Goal: Task Accomplishment & Management: Manage account settings

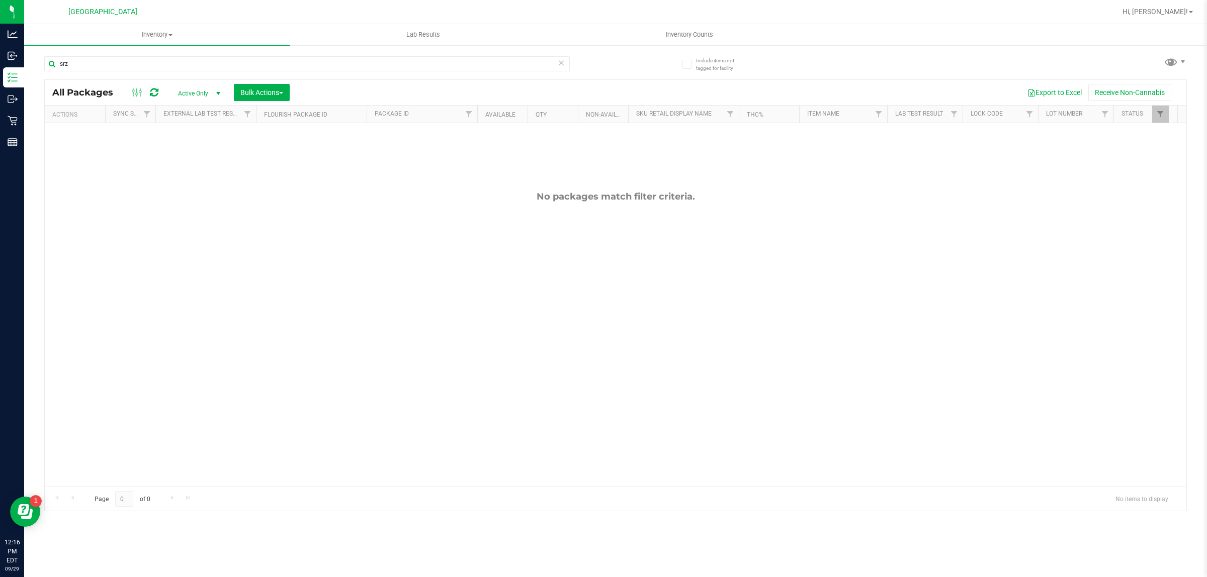
type input "srz"
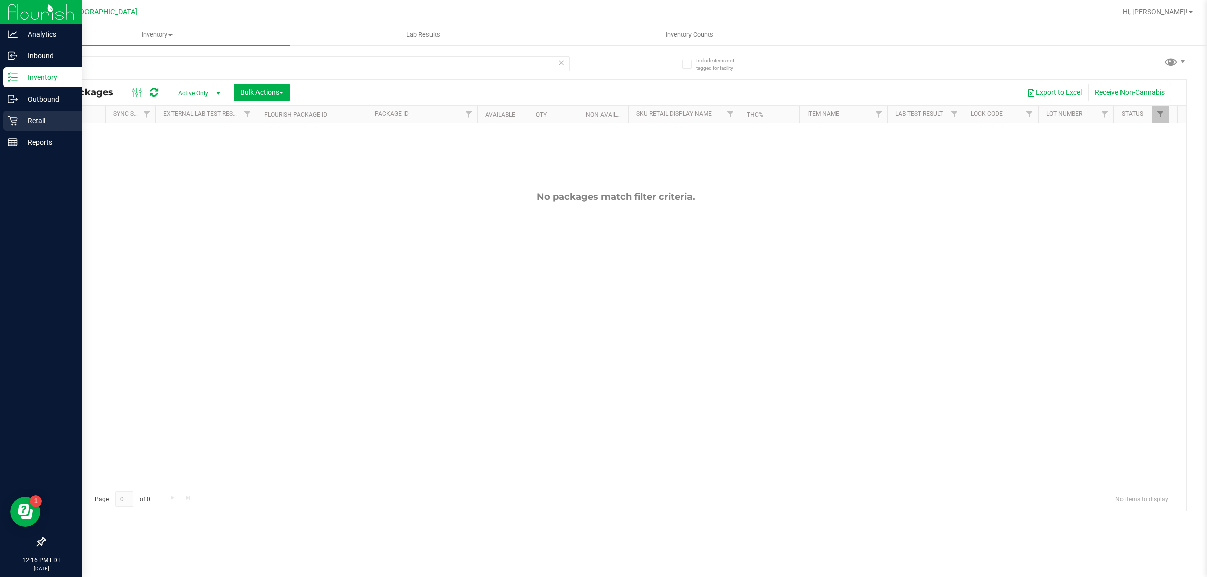
click at [25, 120] on p "Retail" at bounding box center [48, 121] width 60 height 12
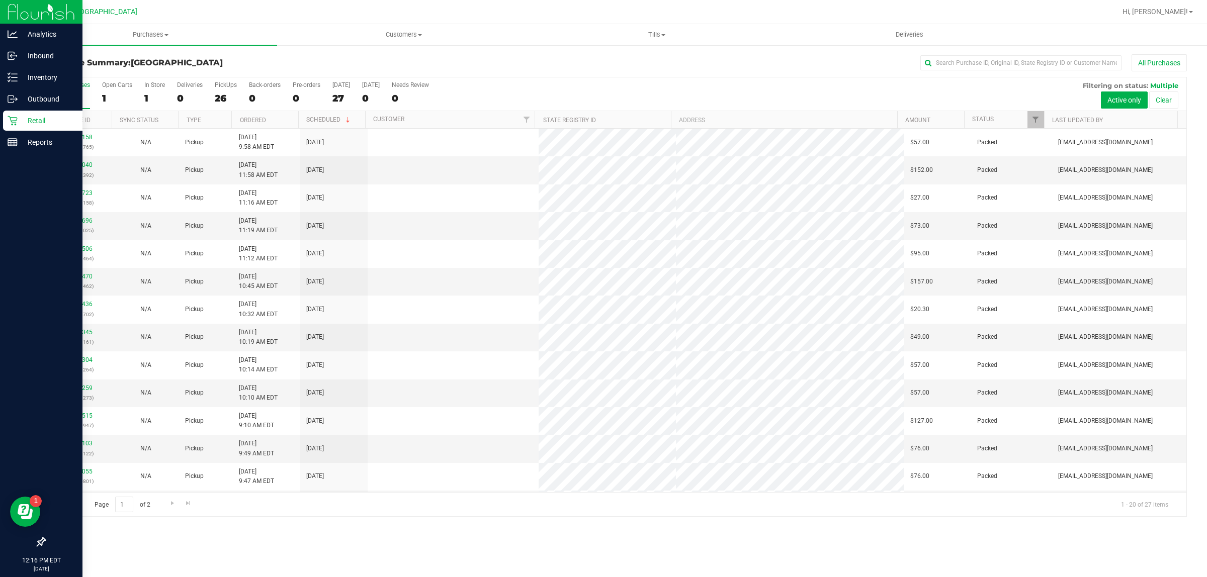
scroll to position [195, 0]
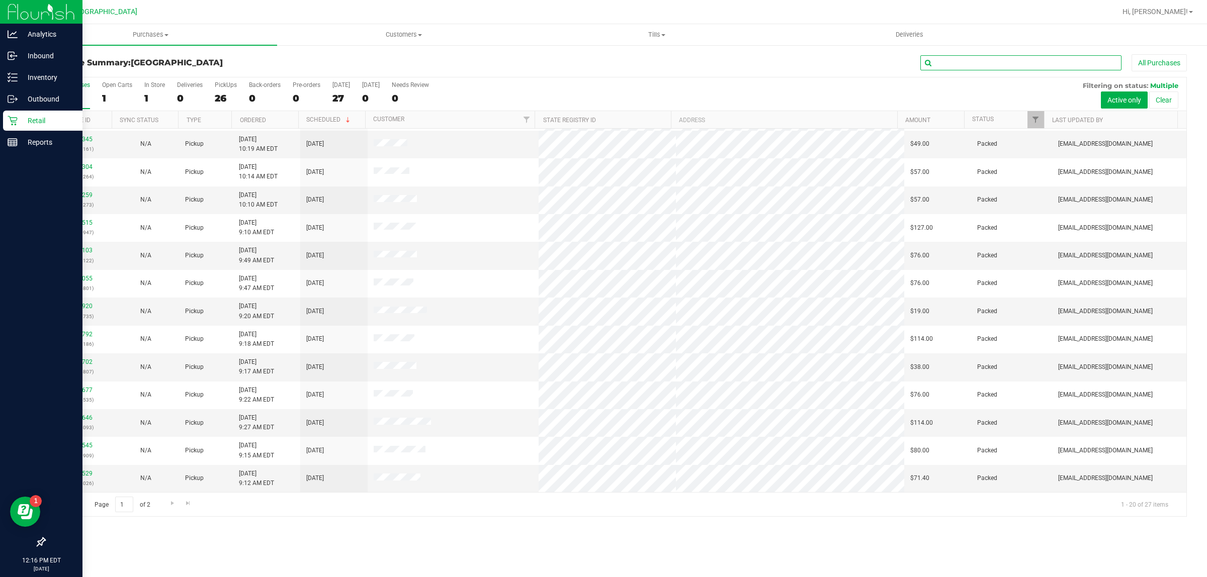
click at [969, 61] on input "text" at bounding box center [1020, 62] width 201 height 15
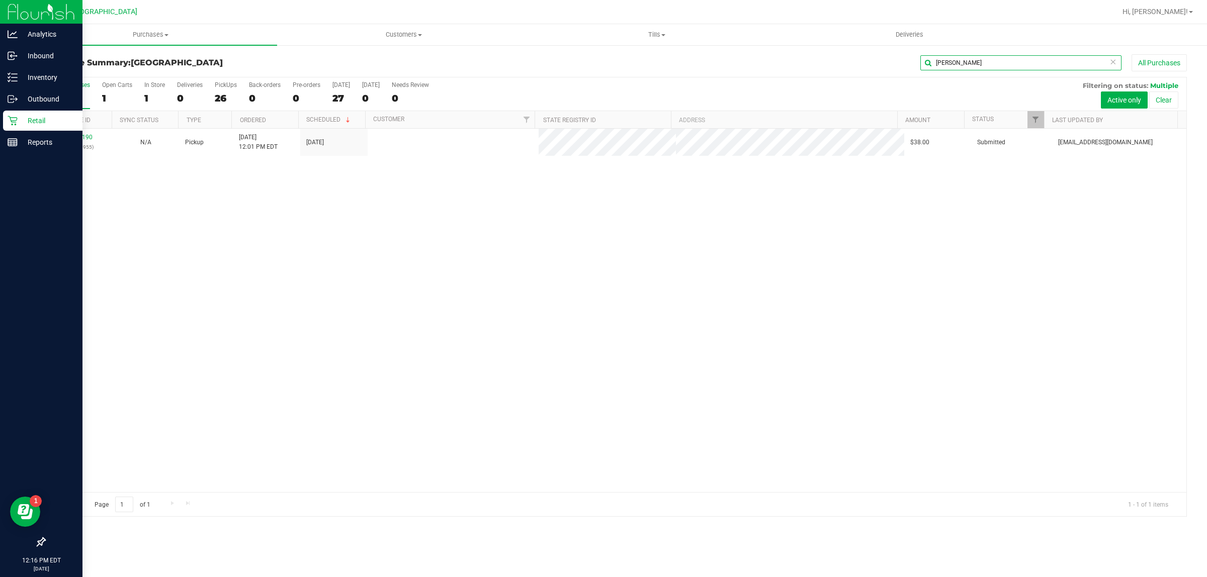
scroll to position [0, 0]
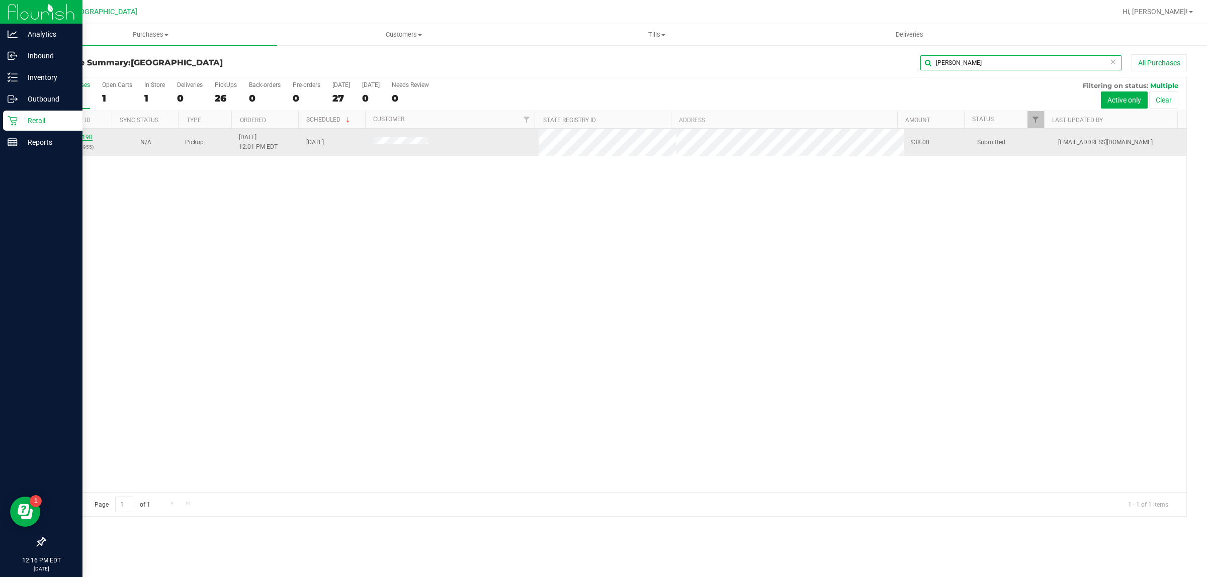
type input "thomas"
click at [86, 135] on link "12024190" at bounding box center [78, 137] width 28 height 7
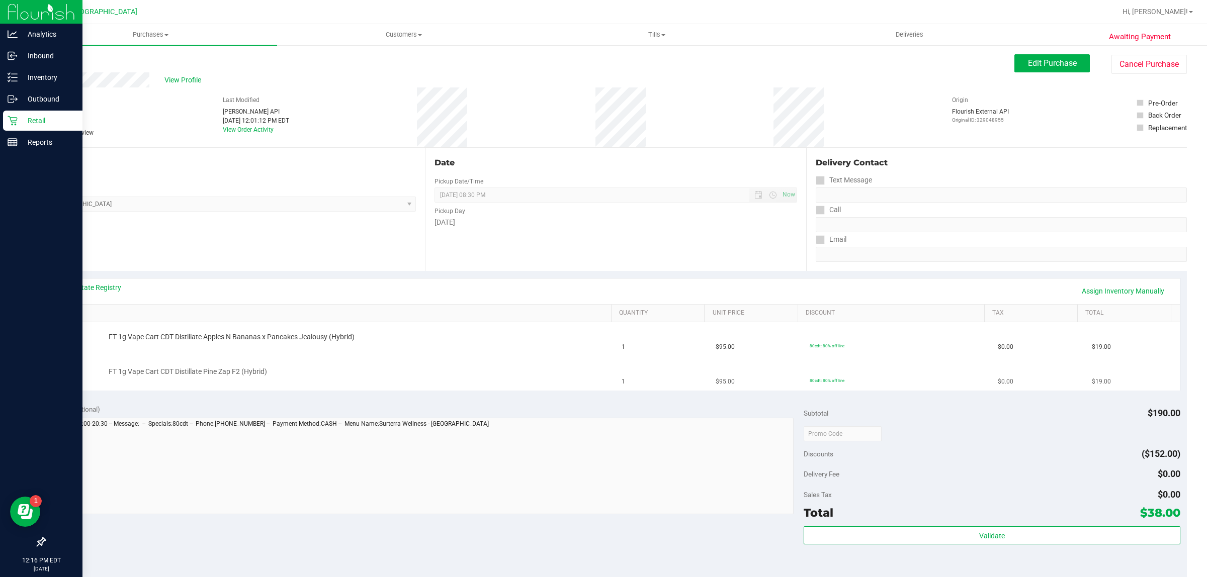
click at [215, 368] on span "FT 1g Vape Cart CDT Distillate Pine Zap F2 (Hybrid)" at bounding box center [188, 372] width 158 height 10
click at [215, 367] on td "FT 1g Vape Cart CDT Distillate Pine Zap F2 (Hybrid)" at bounding box center [334, 374] width 564 height 34
click at [214, 366] on td "FT 1g Vape Cart CDT Distillate Pine Zap F2 (Hybrid)" at bounding box center [334, 374] width 564 height 34
copy div "FT 1g Vape Cart CDT Distillate Pine Zap F2 (Hybrid)"
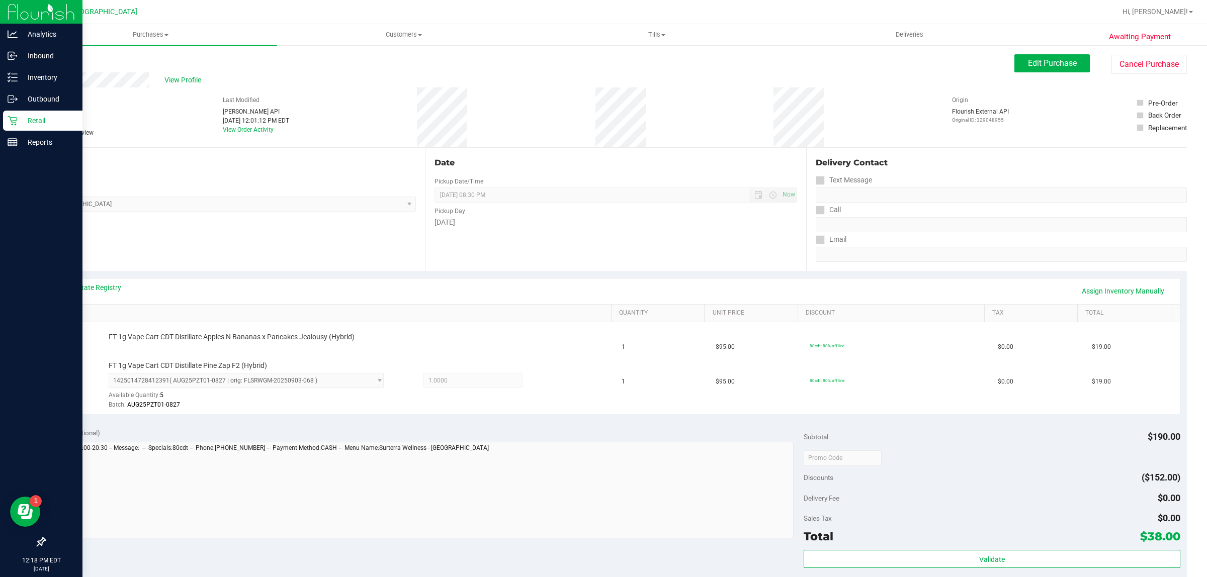
click at [237, 120] on div "Sep 29, 2025 12:01:12 PM EDT" at bounding box center [256, 120] width 66 height 9
click at [1145, 62] on button "Cancel Purchase" at bounding box center [1149, 64] width 75 height 19
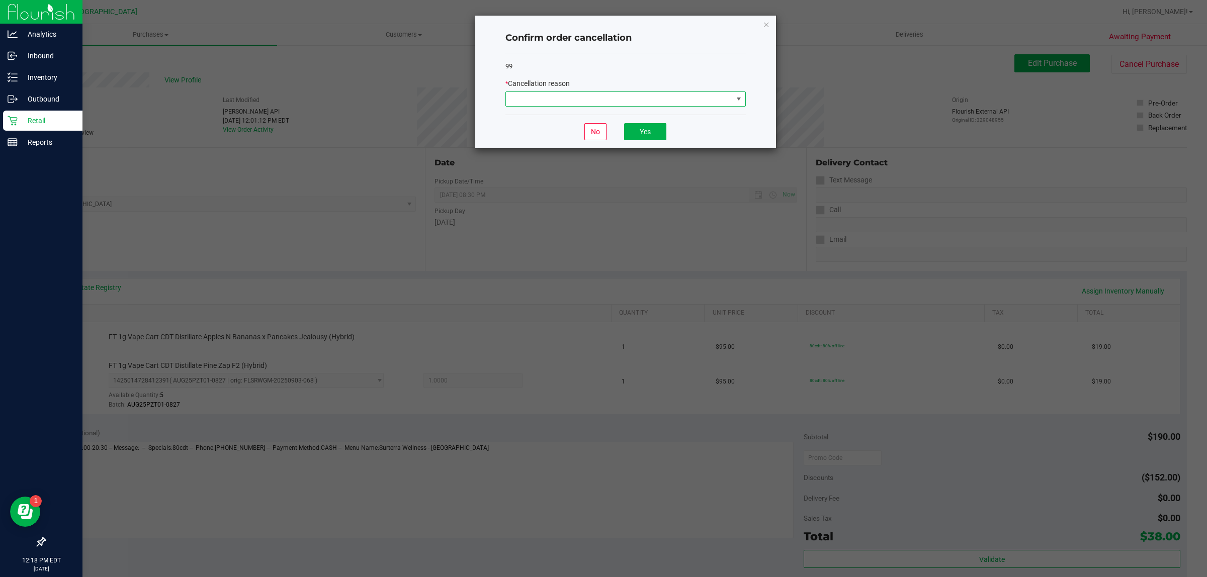
click at [627, 106] on span at bounding box center [619, 99] width 227 height 14
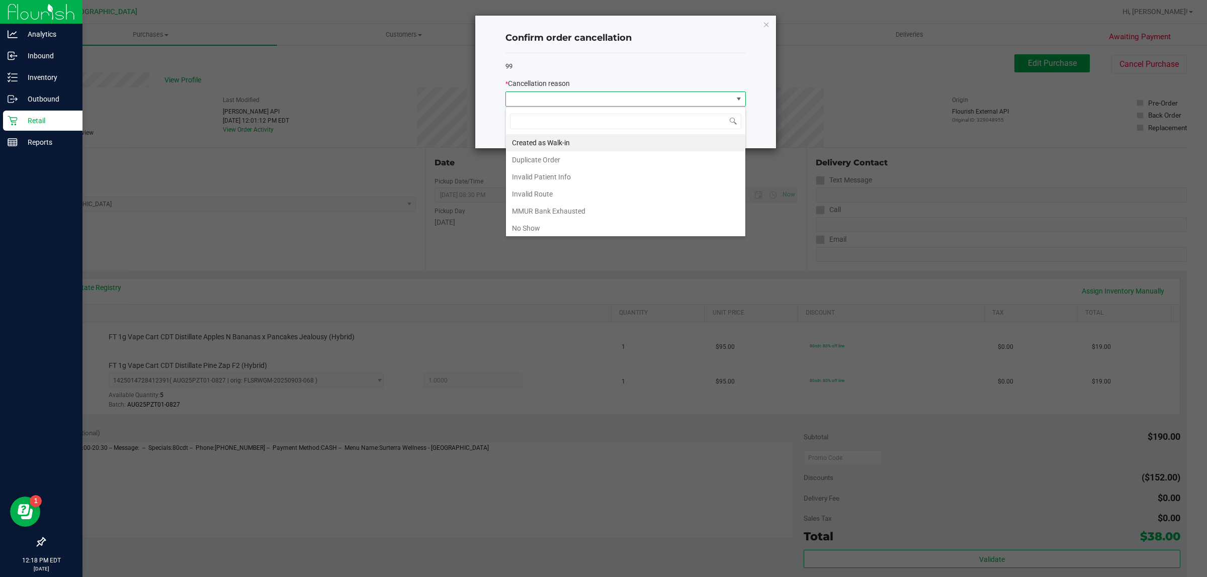
click at [619, 102] on span at bounding box center [619, 99] width 227 height 14
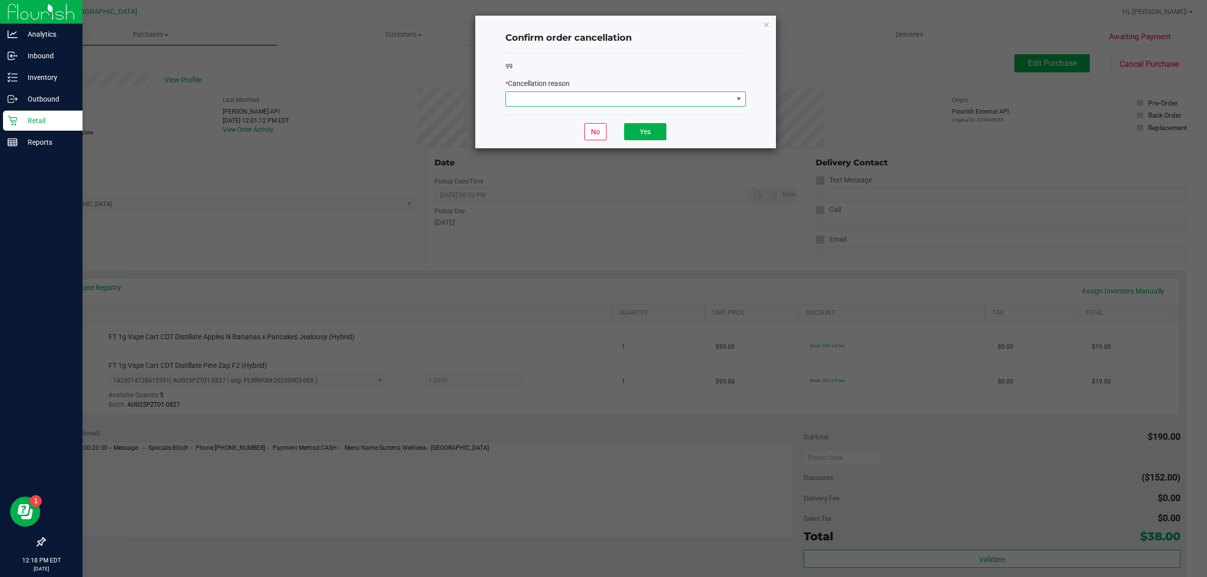
click at [617, 102] on span at bounding box center [619, 99] width 227 height 14
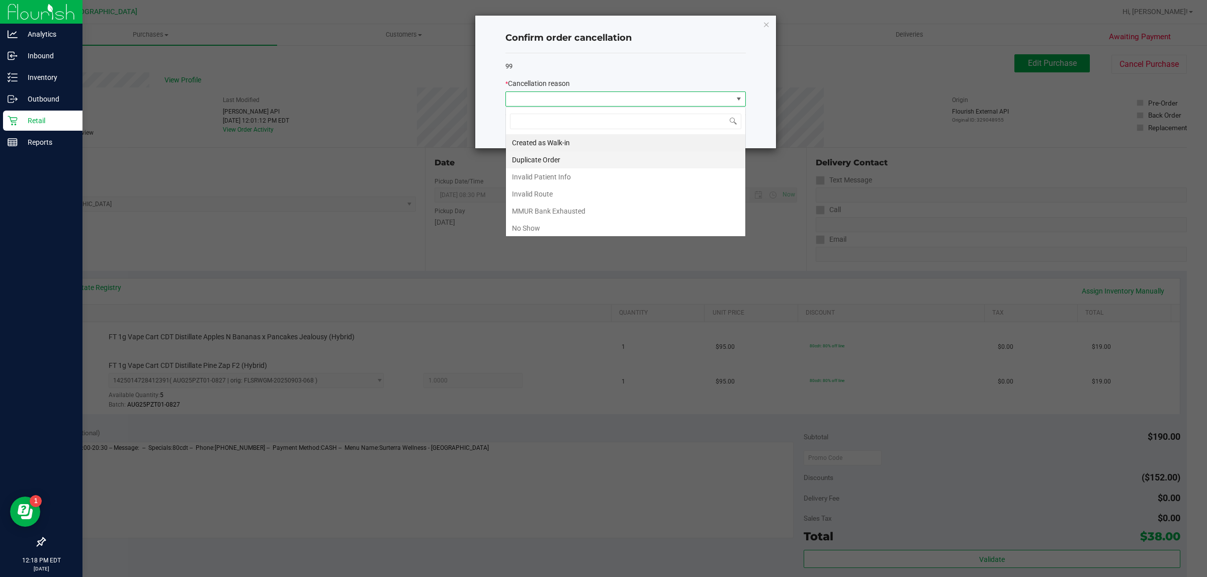
scroll to position [16, 240]
click at [559, 162] on li "Duplicate Order" at bounding box center [625, 159] width 239 height 17
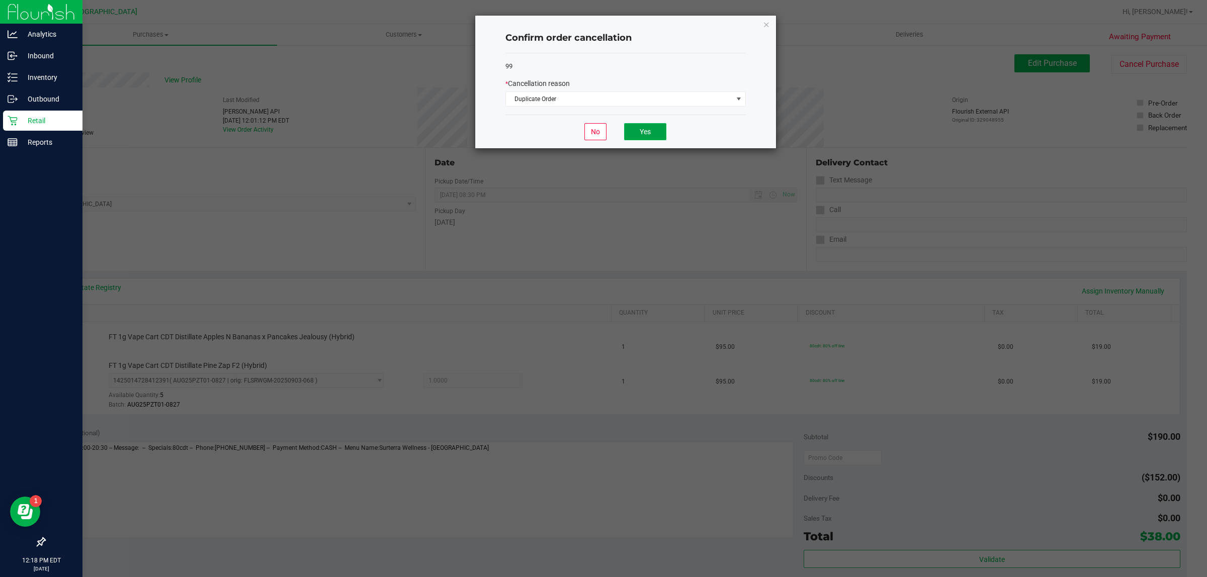
click at [649, 138] on button "Yes" at bounding box center [645, 131] width 42 height 17
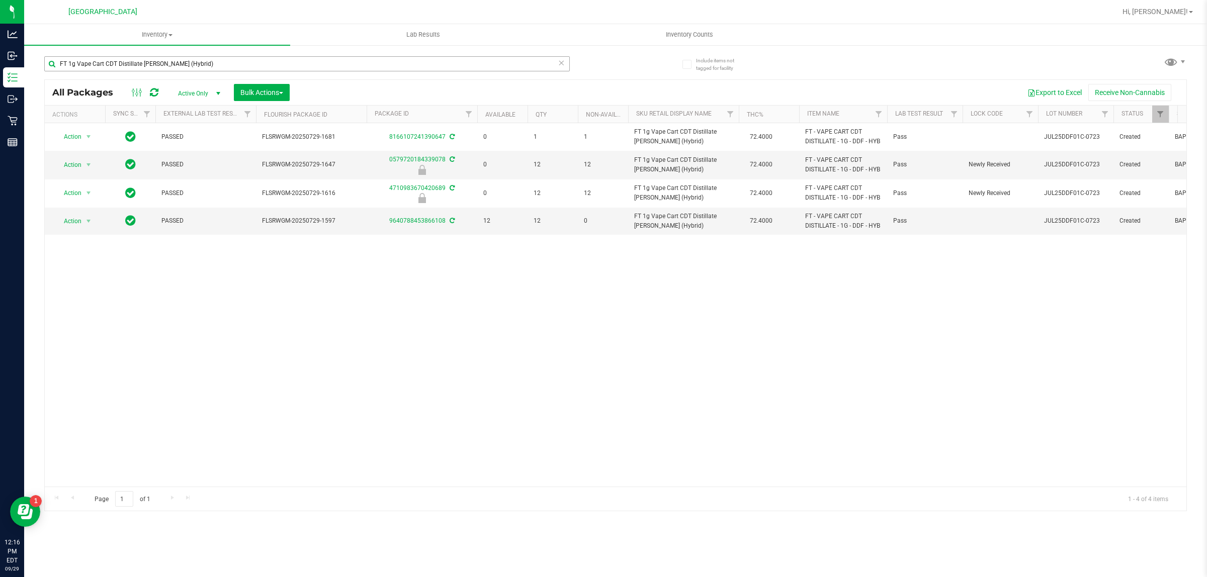
click at [225, 69] on input "FT 1g Vape Cart CDT Distillate [PERSON_NAME] (Hybrid)" at bounding box center [307, 63] width 526 height 15
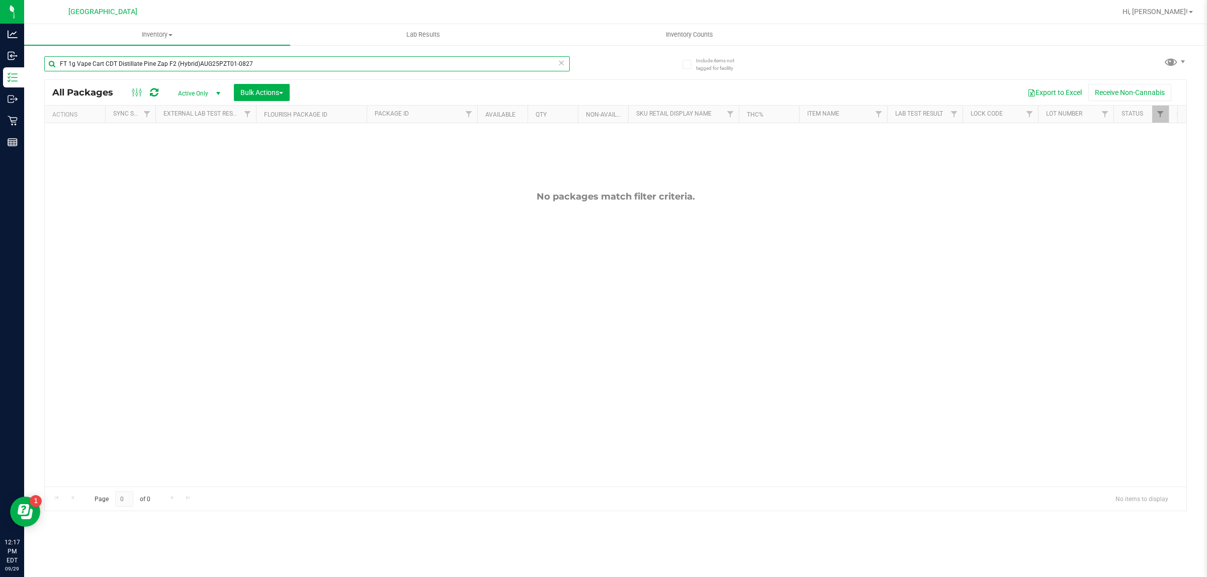
click at [242, 69] on input "FT 1g Vape Cart CDT Distillate Pine Zap F2 (Hybrid)AUG25PZT01-0827" at bounding box center [307, 63] width 526 height 15
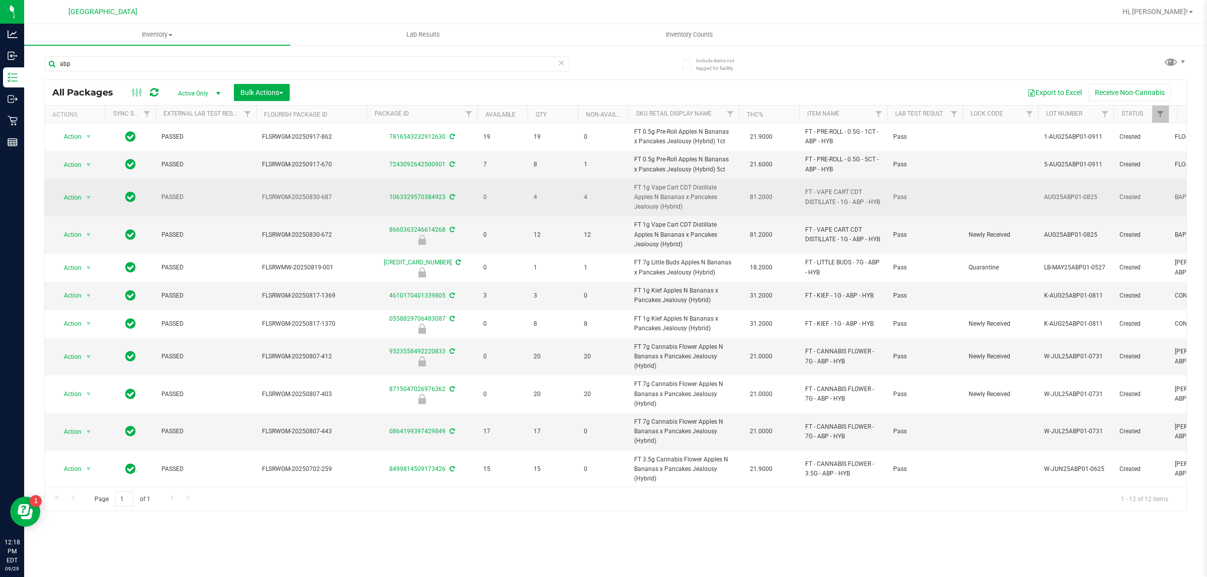
click at [699, 193] on span "FT 1g Vape Cart CDT Distillate Apples N Bananas x Pancakes Jealousy (Hybrid)" at bounding box center [683, 197] width 99 height 29
copy td "FT 1g Vape Cart CDT Distillate Apples N Bananas x Pancakes Jealousy (Hybrid)"
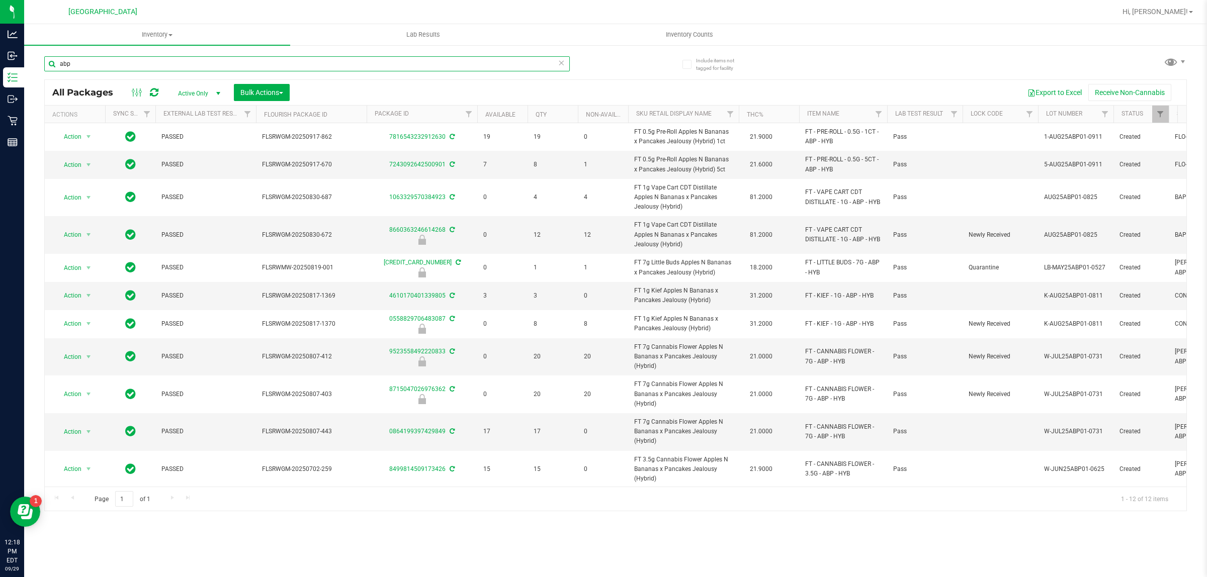
click at [396, 63] on input "abp" at bounding box center [307, 63] width 526 height 15
paste input "FT 1g Vape Cart CDT Distillate Apples N Bananas x Pancakes Jealousy (Hybrid)"
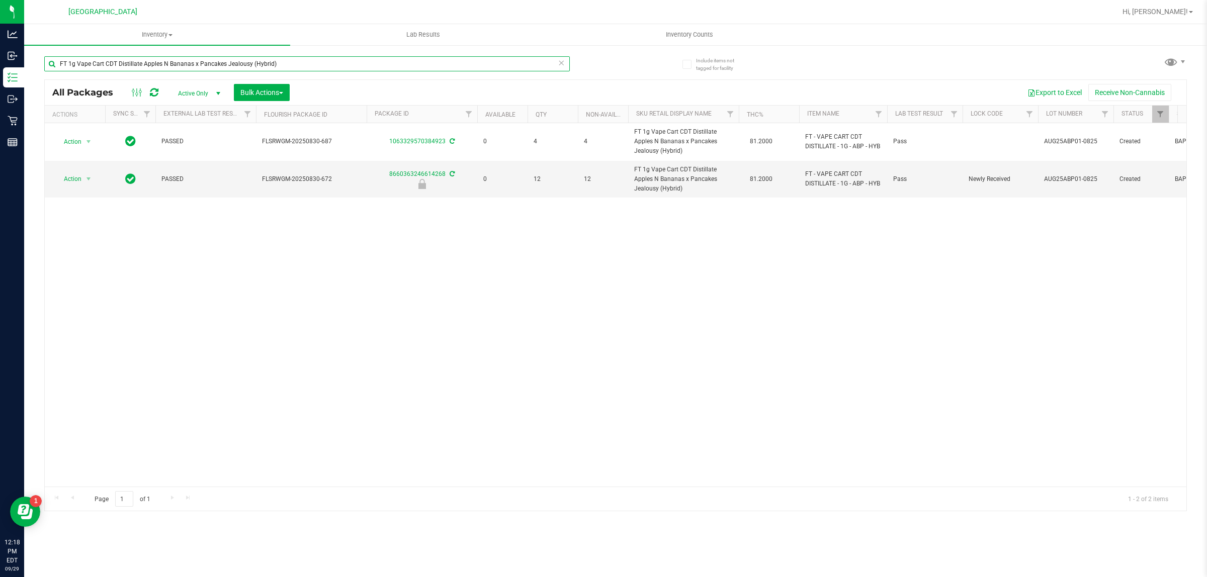
type input "FT 1g Vape Cart CDT Distillate Apples N Bananas x Pancakes Jealousy (Hybrid)"
